Goal: Information Seeking & Learning: Compare options

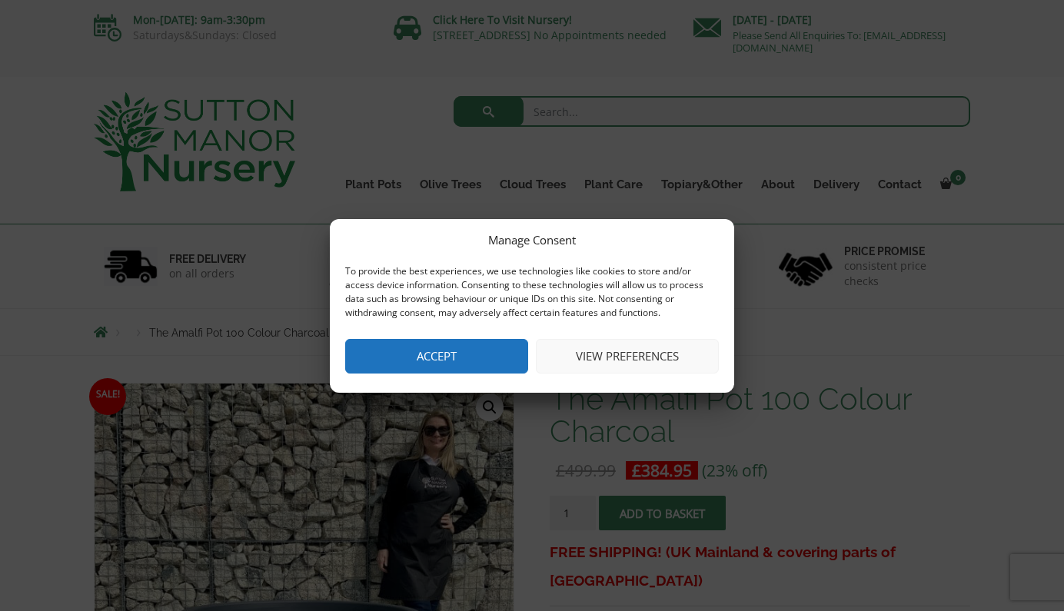
click at [480, 374] on div "Manage Consent To provide the best experiences, we use technologies like cookie…" at bounding box center [532, 306] width 405 height 174
click at [479, 365] on button "Accept" at bounding box center [436, 356] width 183 height 35
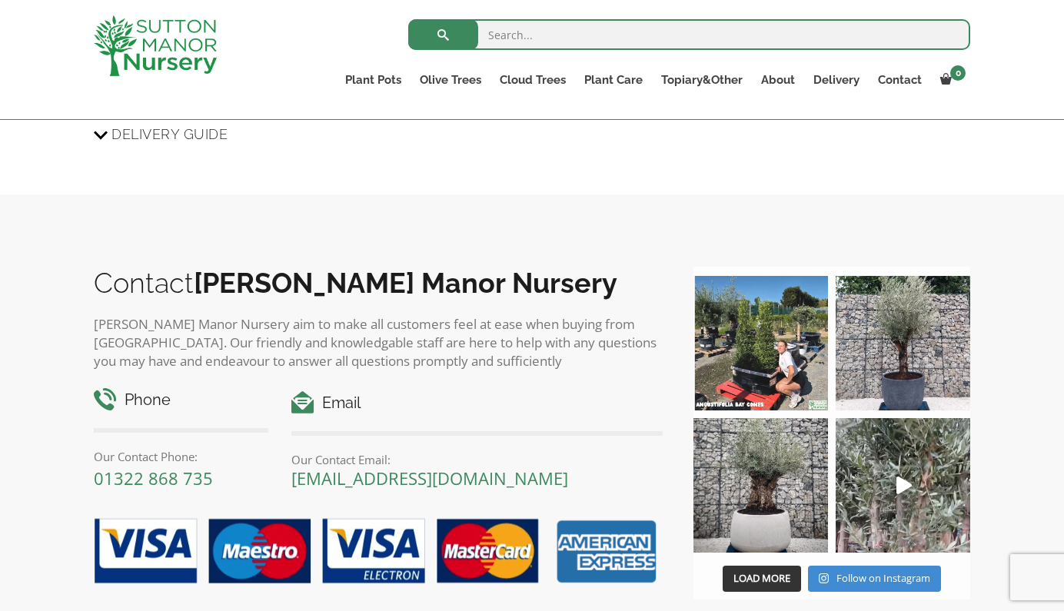
scroll to position [1798, 0]
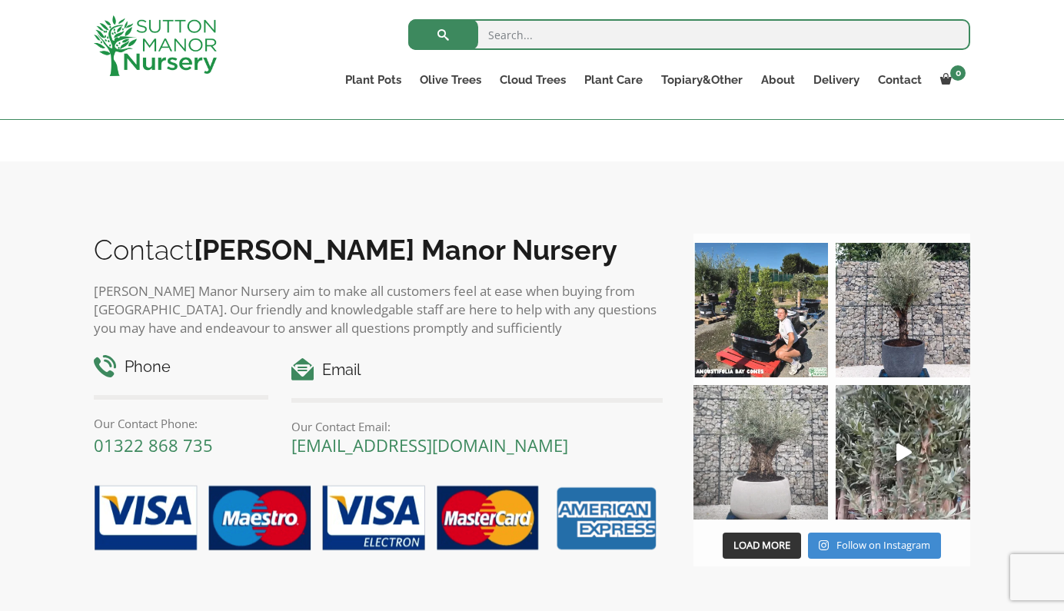
click at [726, 485] on img at bounding box center [761, 452] width 135 height 135
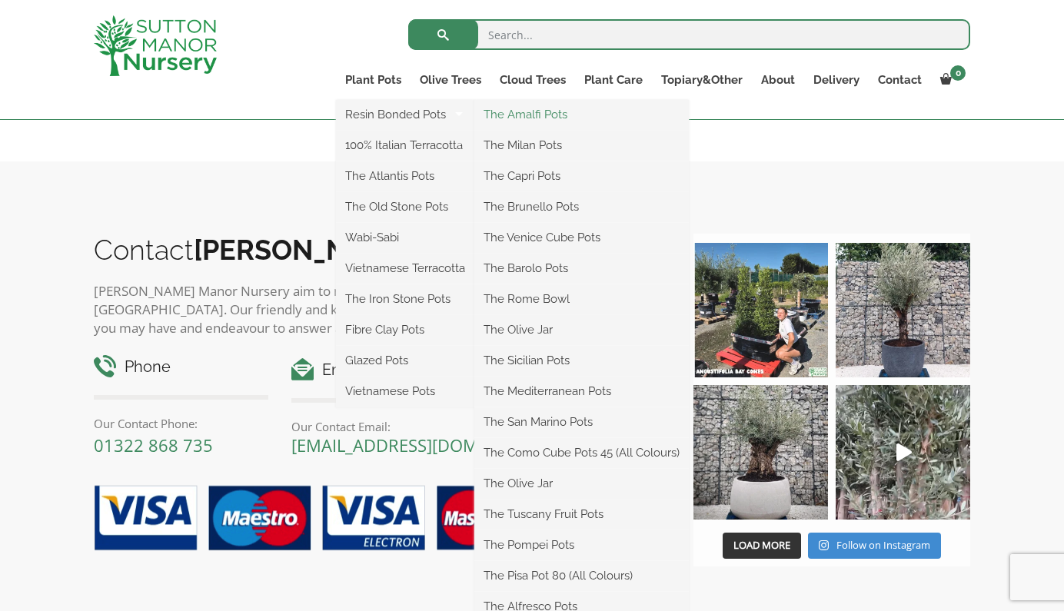
click at [502, 118] on link "The Amalfi Pots" at bounding box center [582, 114] width 215 height 23
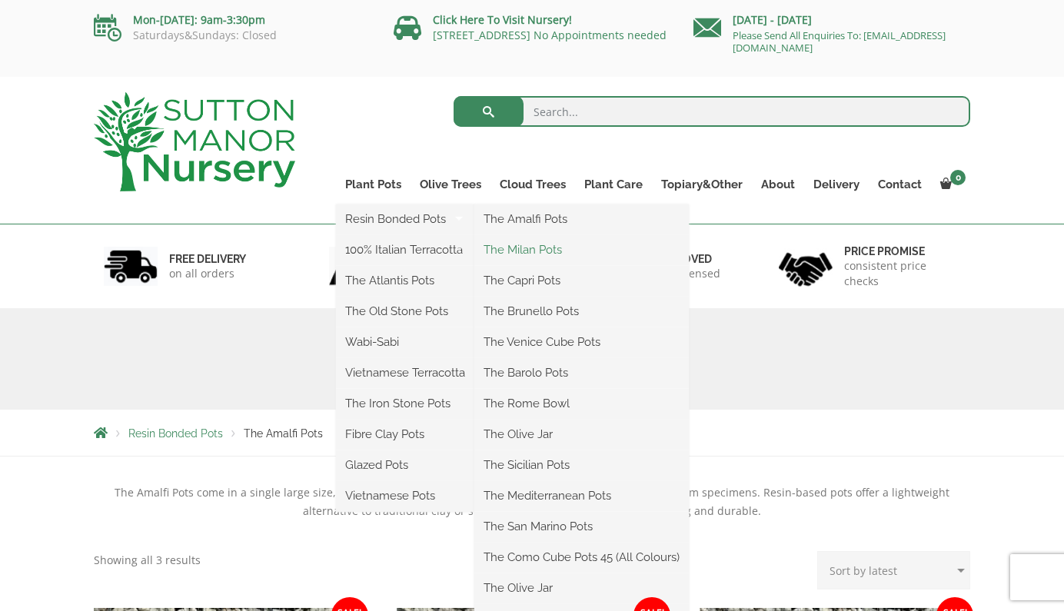
click at [528, 255] on link "The Milan Pots" at bounding box center [582, 249] width 215 height 23
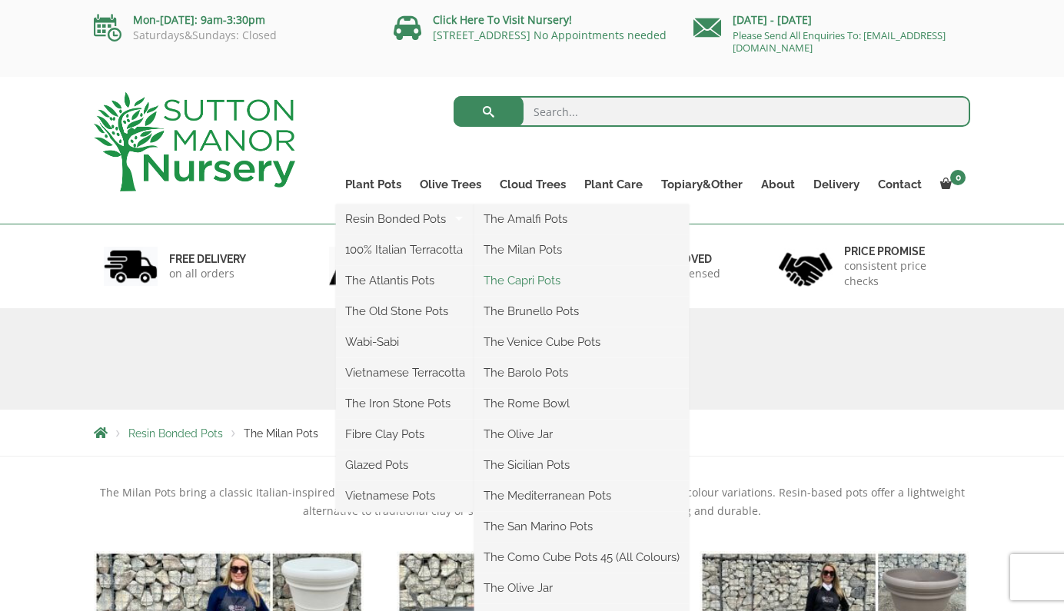
click at [518, 281] on link "The Capri Pots" at bounding box center [582, 280] width 215 height 23
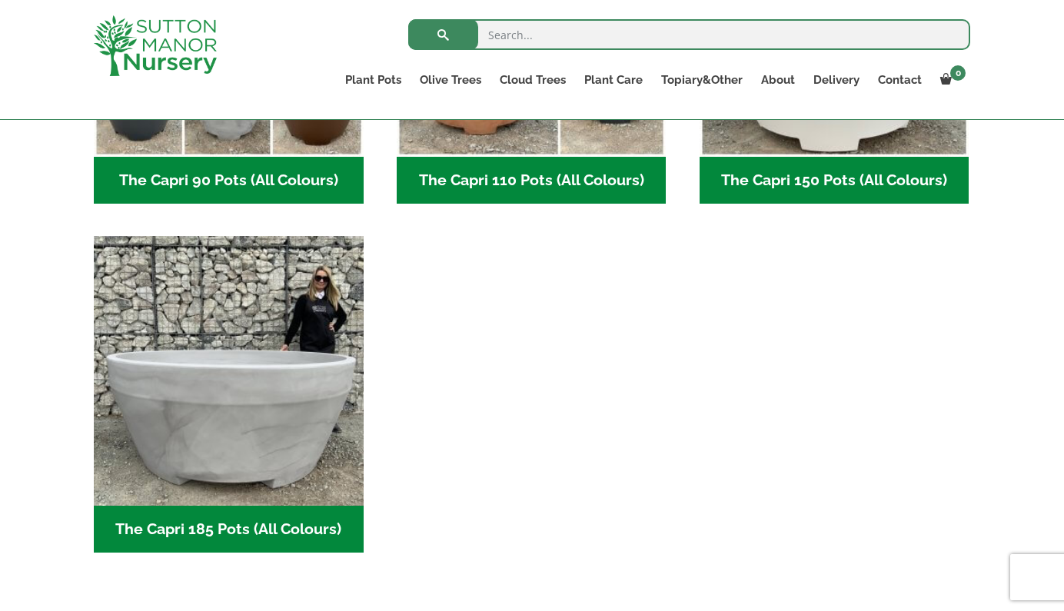
scroll to position [989, 0]
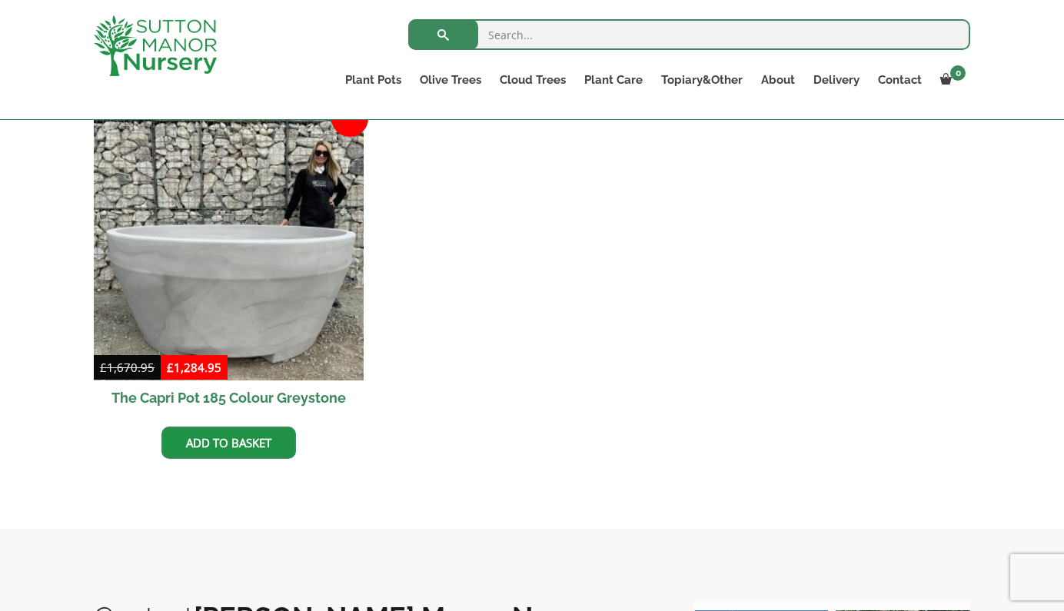
scroll to position [401, 0]
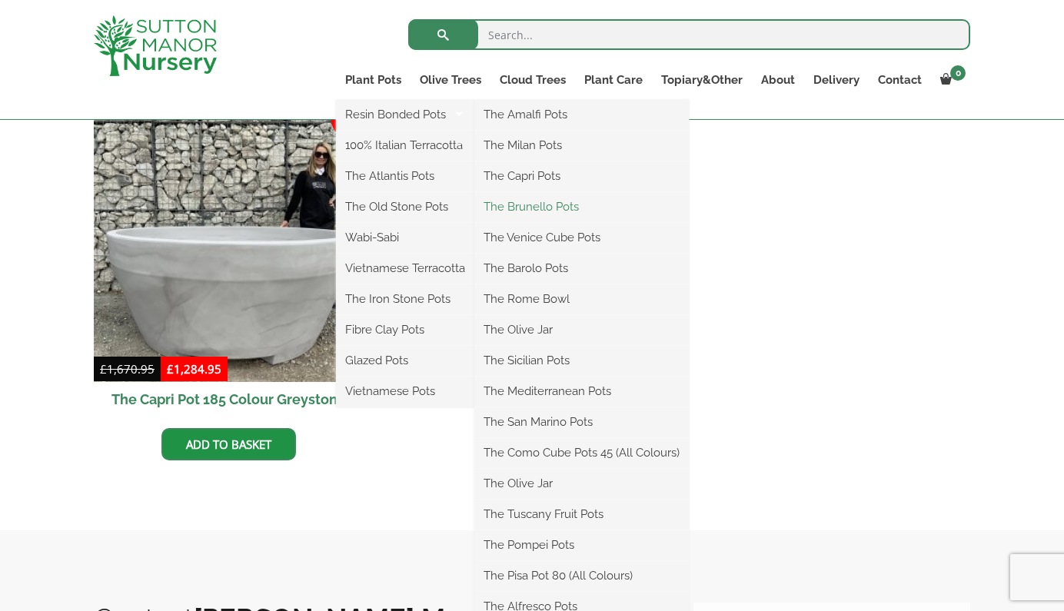
click at [522, 208] on link "The Brunello Pots" at bounding box center [582, 206] width 215 height 23
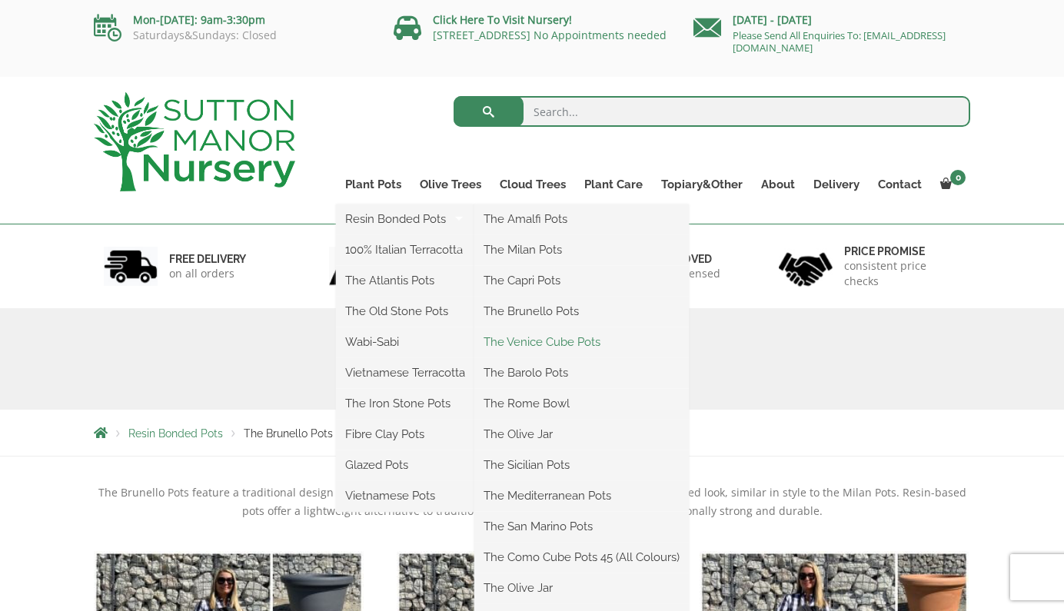
click at [531, 344] on link "The Venice Cube Pots" at bounding box center [582, 342] width 215 height 23
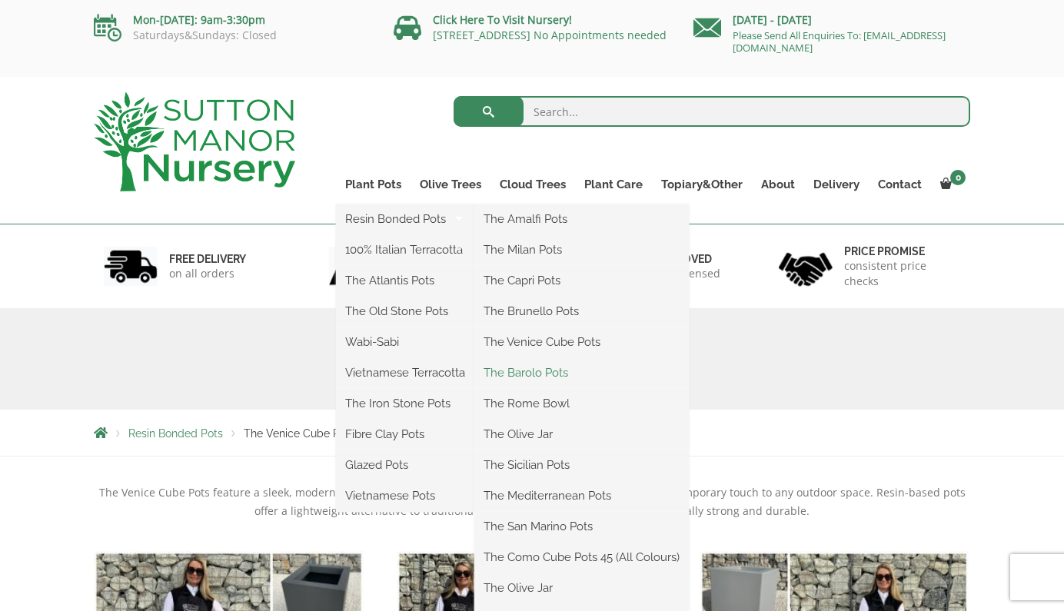
click at [541, 371] on link "The Barolo Pots" at bounding box center [582, 372] width 215 height 23
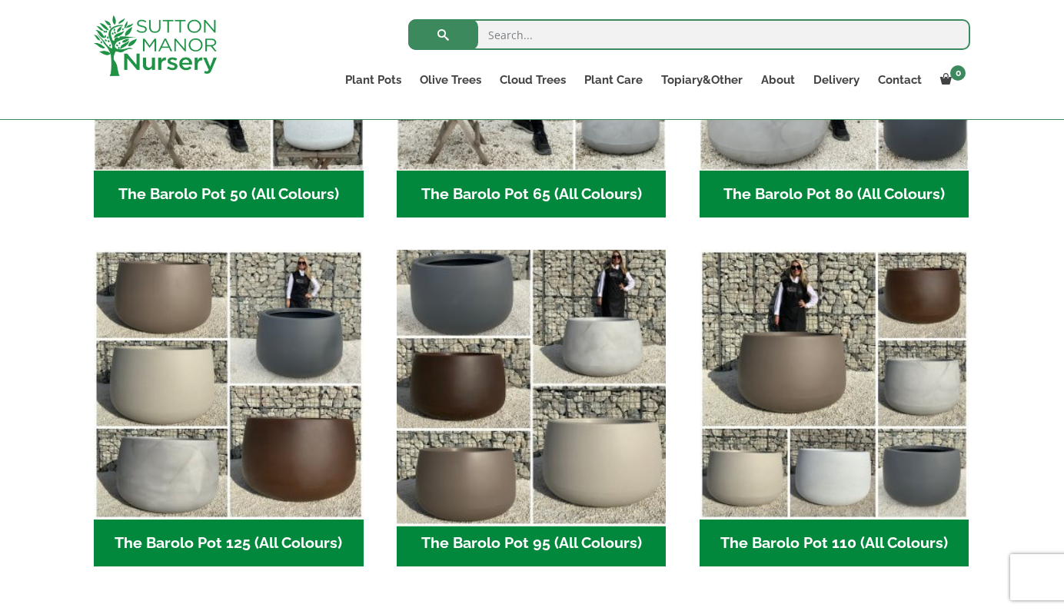
scroll to position [628, 0]
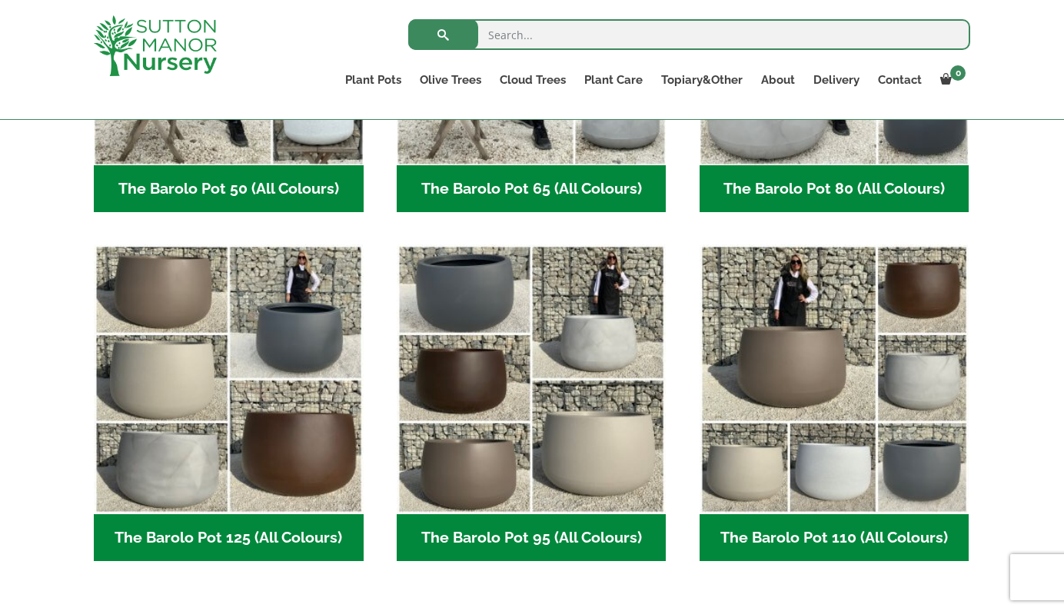
click at [532, 531] on h2 "The Barolo Pot 95 (All Colours) (6)" at bounding box center [532, 538] width 270 height 48
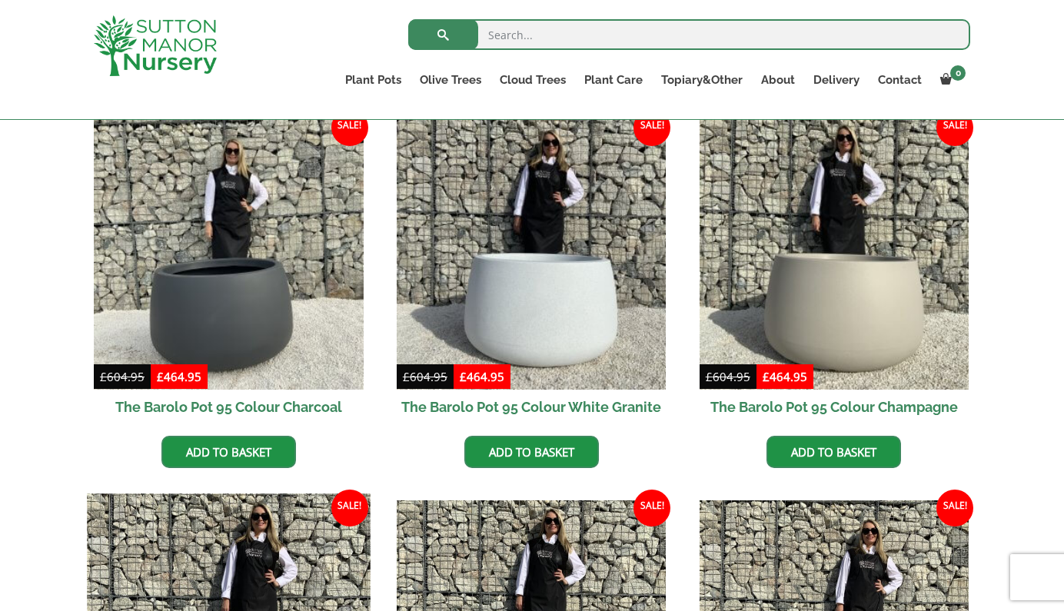
scroll to position [390, 0]
